Goal: Transaction & Acquisition: Purchase product/service

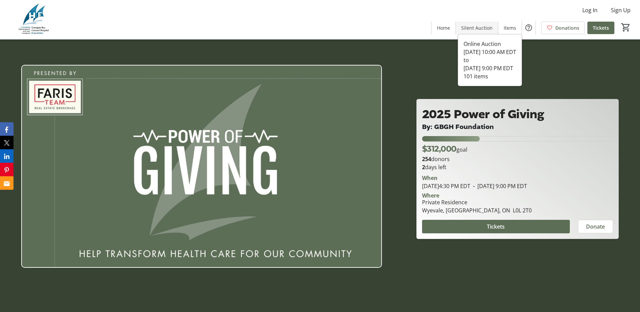
click at [480, 27] on span "Silent Auction" at bounding box center [476, 27] width 31 height 7
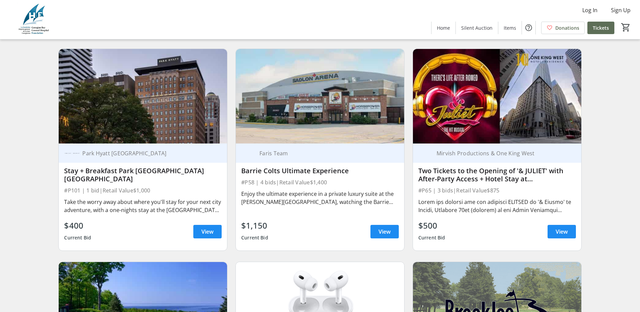
scroll to position [304, 0]
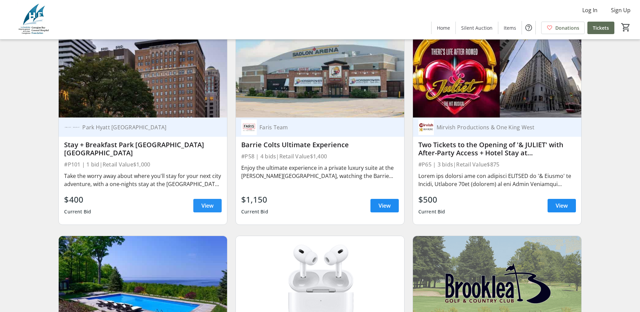
click at [209, 208] on span "View" at bounding box center [207, 205] width 12 height 8
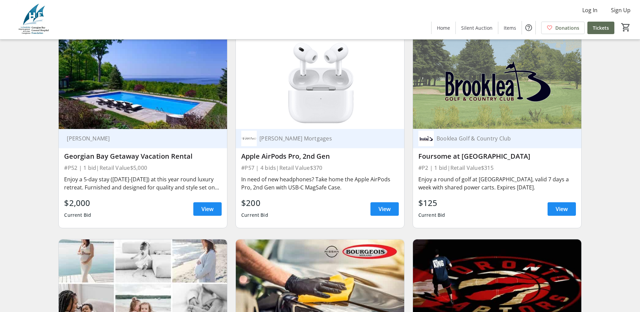
scroll to position [506, 0]
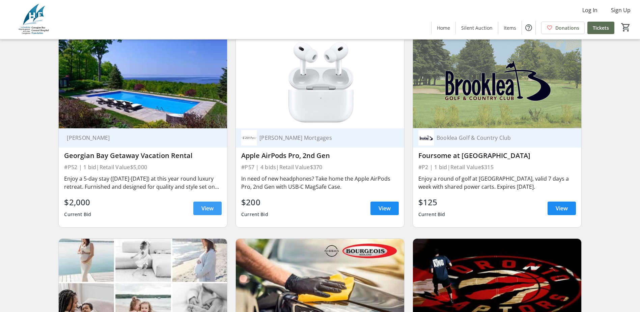
click at [213, 206] on span at bounding box center [207, 208] width 28 height 16
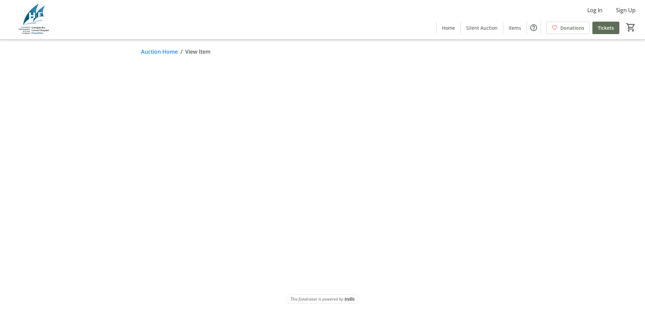
click at [213, 210] on html "Log In Sign Up Home Silent Auction Items Donations Tickets 0 Home Silent Auctio…" at bounding box center [322, 156] width 645 height 312
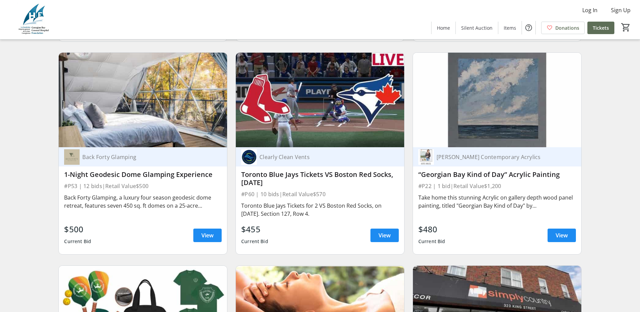
scroll to position [3204, 0]
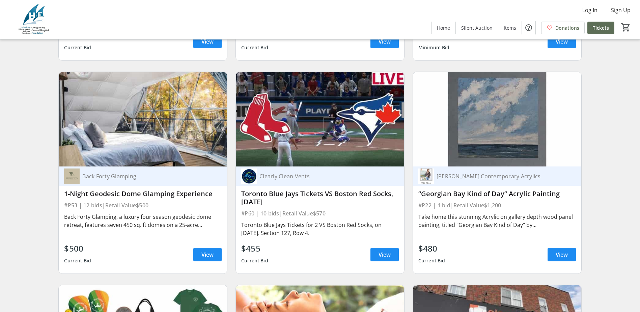
click at [389, 221] on div "Toronto Blue Jays Tickets for 2 VS Boston Red Socks, on [DATE]. Section 127, Ro…" at bounding box center [319, 229] width 157 height 16
click at [387, 250] on span "View" at bounding box center [384, 254] width 12 height 8
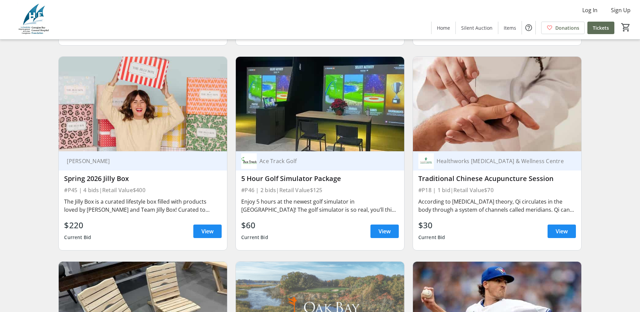
scroll to position [4081, 0]
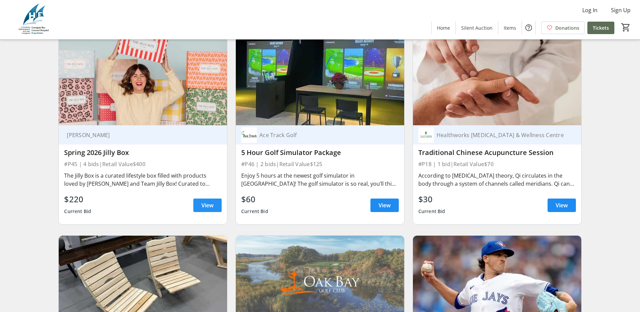
click at [197, 202] on span at bounding box center [207, 205] width 28 height 16
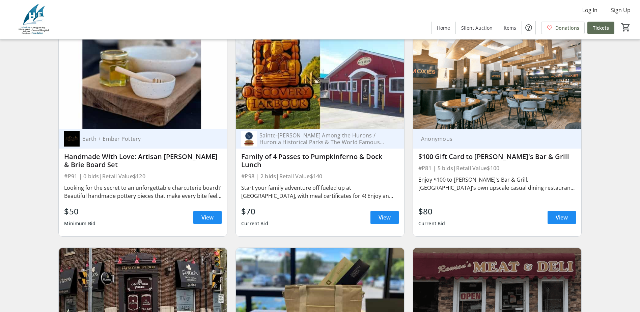
scroll to position [6287, 0]
